Goal: Task Accomplishment & Management: Use online tool/utility

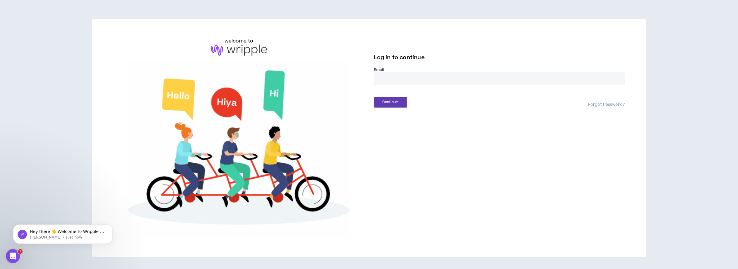
click at [439, 78] on input "email" at bounding box center [499, 78] width 251 height 13
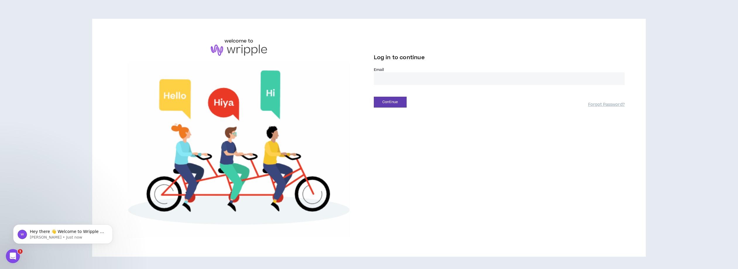
type input "**********"
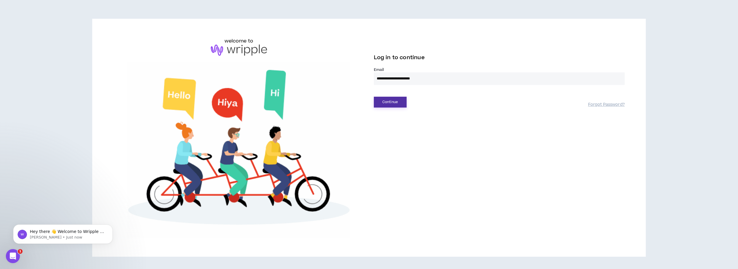
click at [392, 100] on button "Continue" at bounding box center [390, 102] width 33 height 11
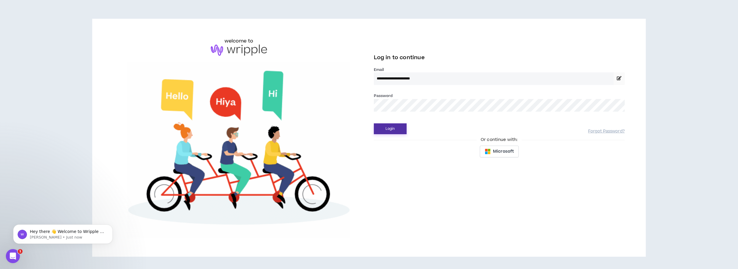
click at [388, 127] on button "Login" at bounding box center [390, 128] width 33 height 11
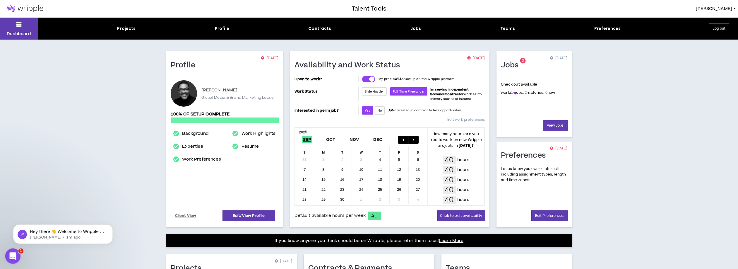
click at [17, 254] on div "Open Intercom Messenger" at bounding box center [11, 254] width 19 height 19
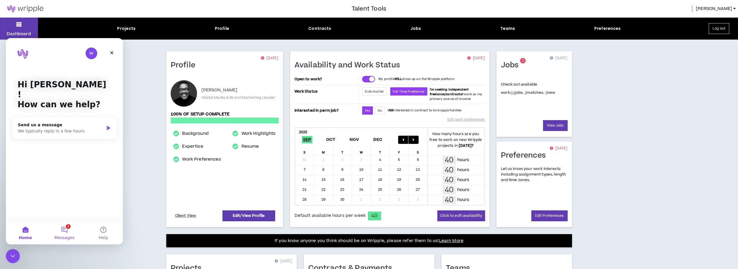
click at [59, 229] on button "1 Messages" at bounding box center [64, 232] width 39 height 23
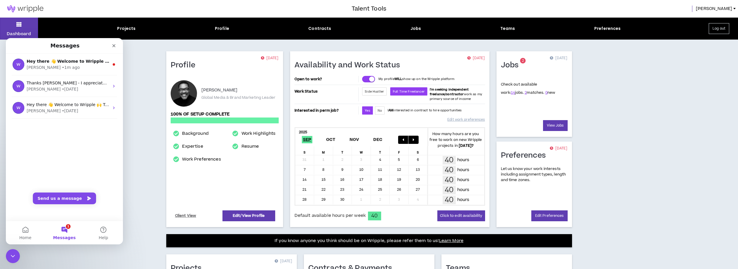
click at [63, 230] on button "1 Messages" at bounding box center [64, 232] width 39 height 23
click at [82, 108] on div "[PERSON_NAME] • [DATE]" at bounding box center [68, 111] width 83 height 6
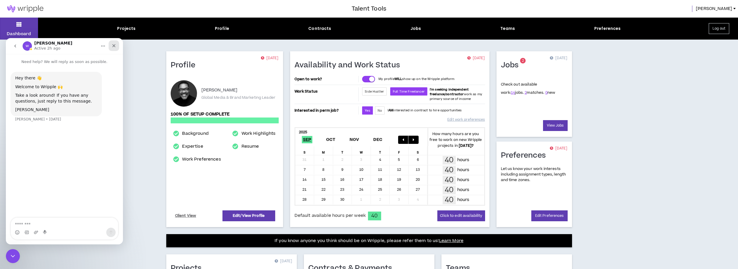
click at [115, 47] on icon "Close" at bounding box center [113, 45] width 3 height 3
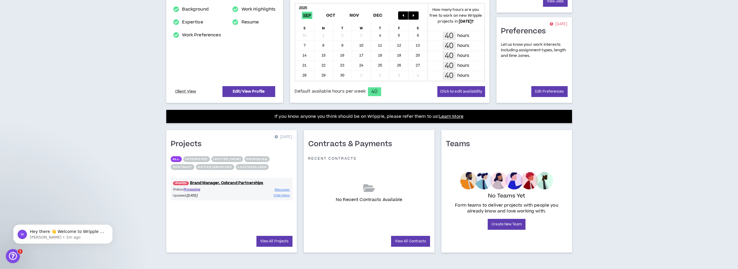
scroll to position [125, 0]
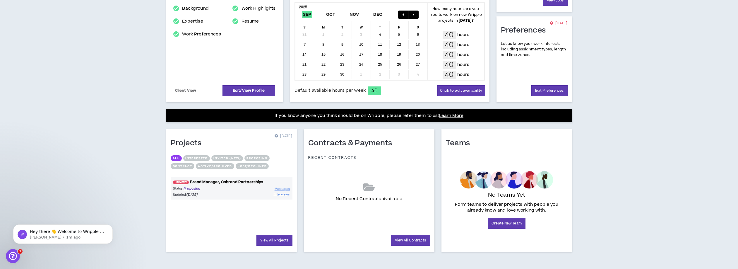
click at [229, 182] on link "UPDATED! Brand Manager, Cobrand Partnerships" at bounding box center [232, 182] width 122 height 6
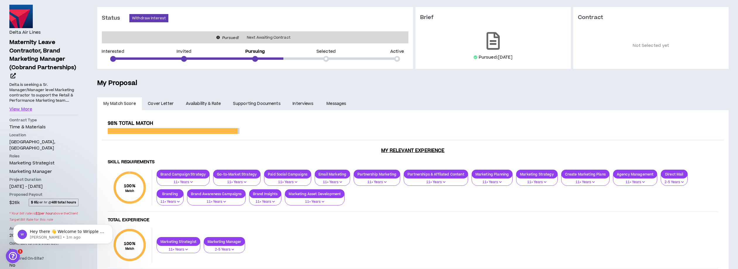
scroll to position [52, 0]
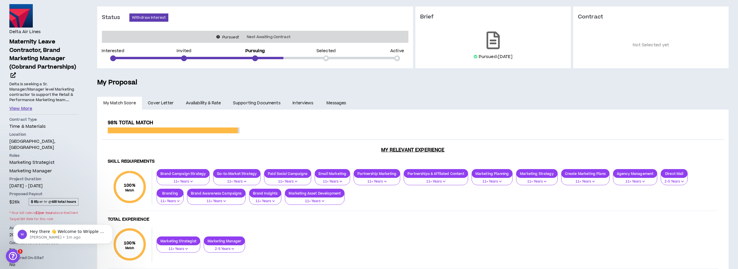
click at [20, 107] on button "View More" at bounding box center [20, 108] width 23 height 6
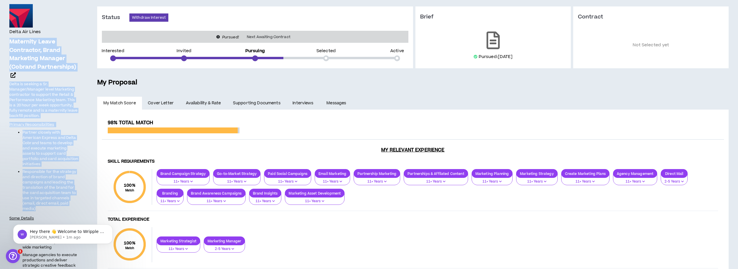
drag, startPoint x: 8, startPoint y: 41, endPoint x: 67, endPoint y: 211, distance: 179.8
click at [67, 211] on div "Delta Air Lines Maternity Leave Contractor, Brand Marketing Manager (Cobrand Pa…" at bounding box center [44, 251] width 88 height 509
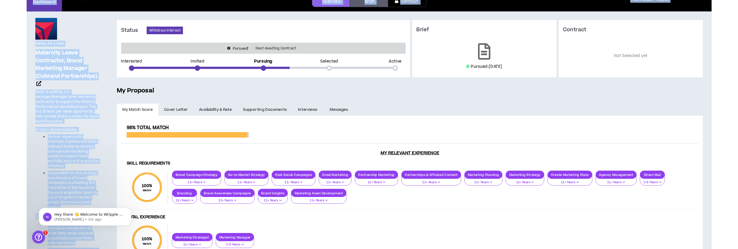
scroll to position [0, 0]
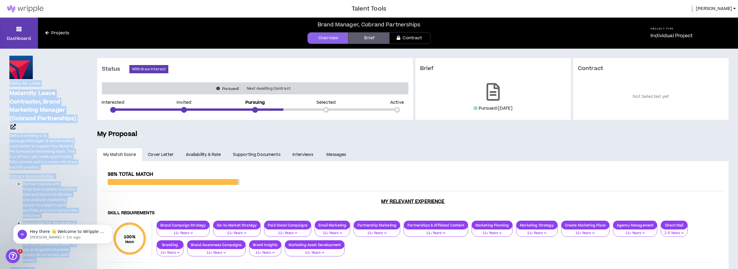
drag, startPoint x: 73, startPoint y: 133, endPoint x: 8, endPoint y: 86, distance: 80.0
copy div "Lorem Ips Dolor Sitametco Adipi Elitseddoe, Tempo Incididun Utlabor (Etdolor Ma…"
